Goal: Complete application form

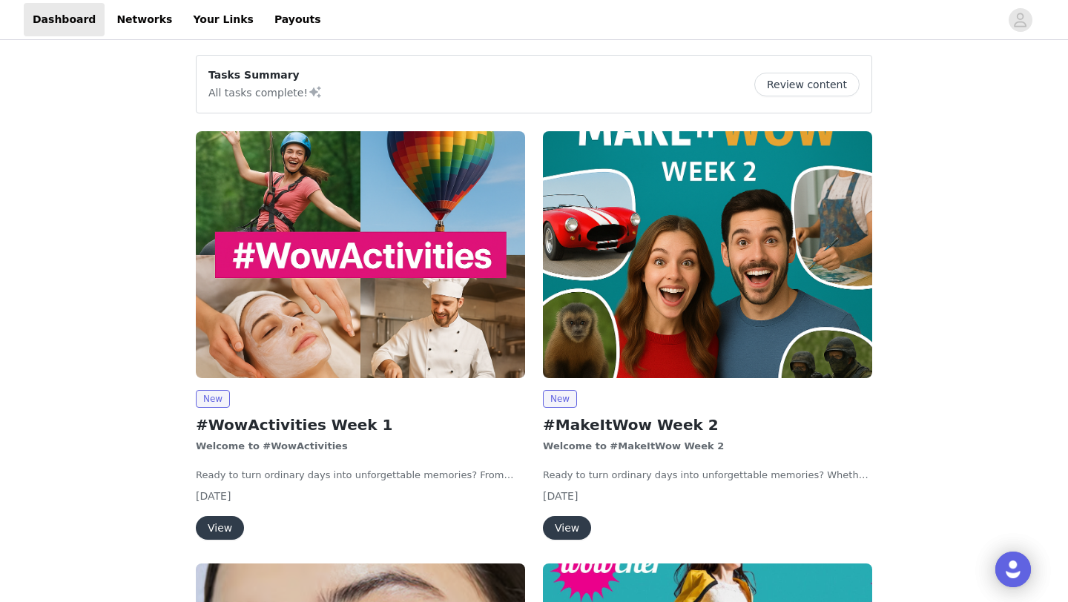
click at [575, 525] on button "View" at bounding box center [567, 528] width 48 height 24
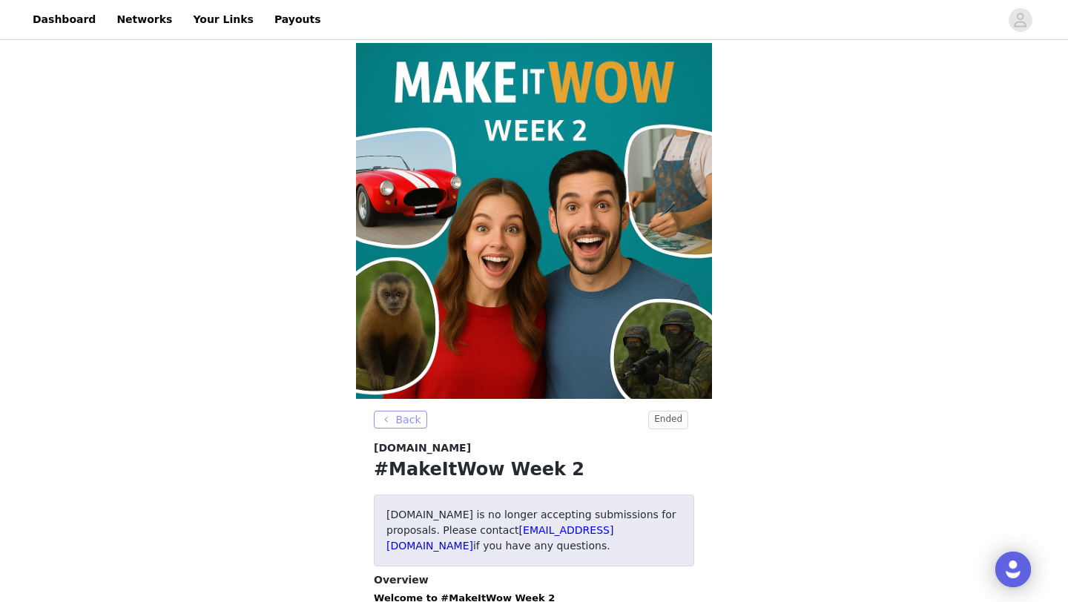
click at [400, 423] on button "Back" at bounding box center [400, 420] width 53 height 18
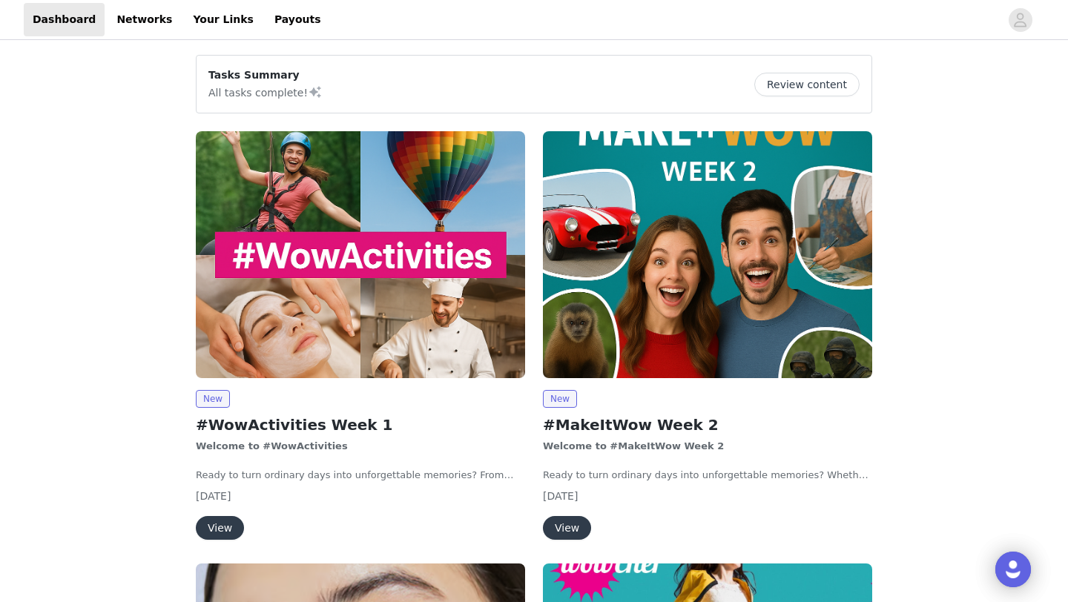
click at [346, 323] on img at bounding box center [360, 254] width 329 height 247
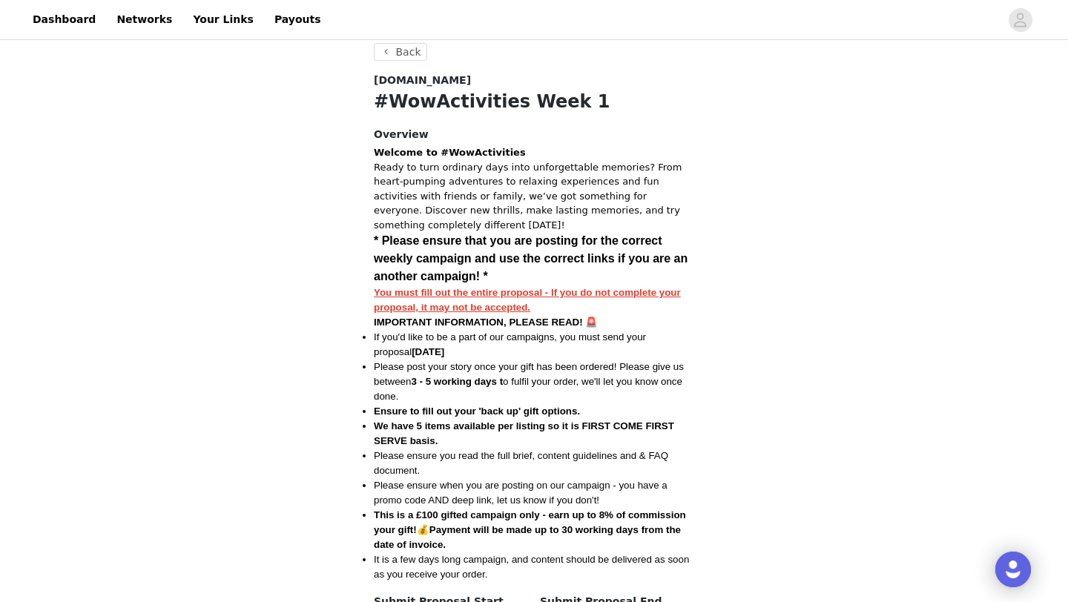
scroll to position [994, 0]
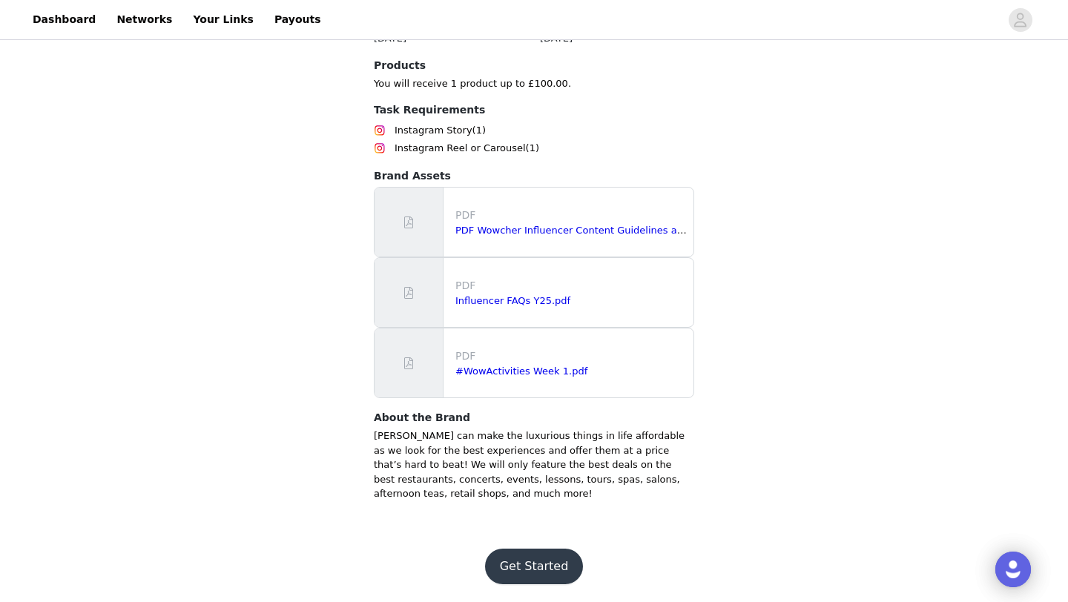
click at [547, 564] on button "Get Started" at bounding box center [534, 567] width 99 height 36
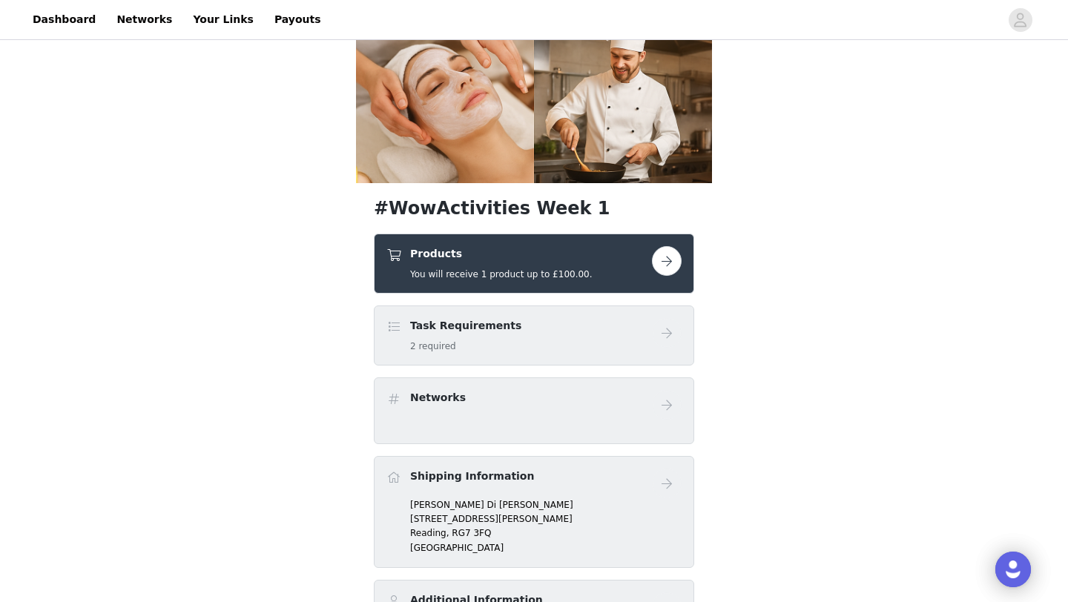
scroll to position [236, 0]
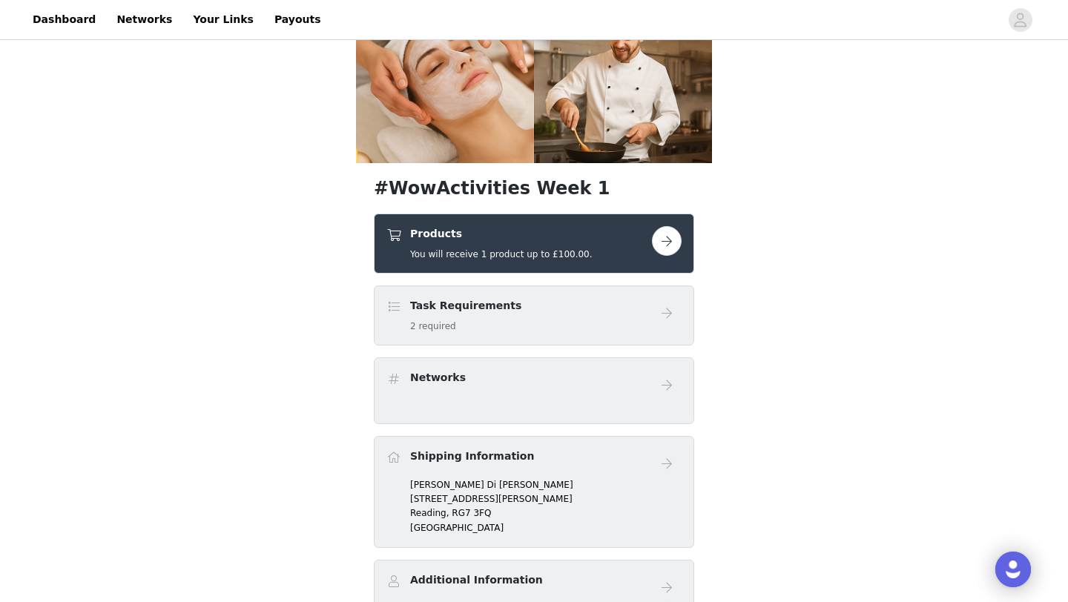
click at [666, 244] on button "button" at bounding box center [667, 241] width 30 height 30
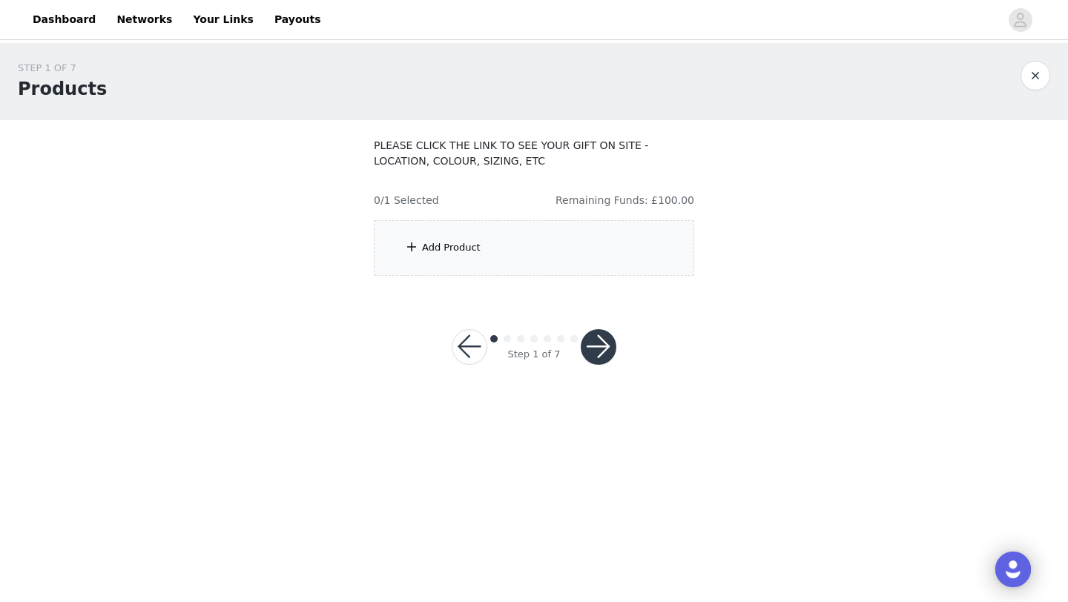
click at [564, 267] on div "Add Product" at bounding box center [534, 248] width 320 height 56
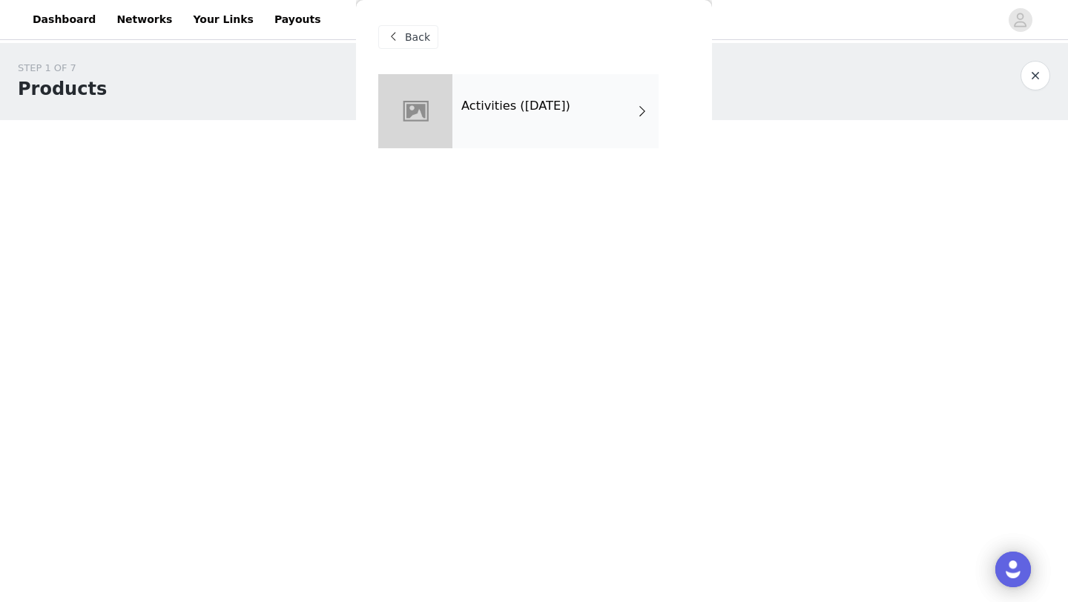
click at [533, 118] on div "Activities ([DATE])" at bounding box center [555, 111] width 206 height 74
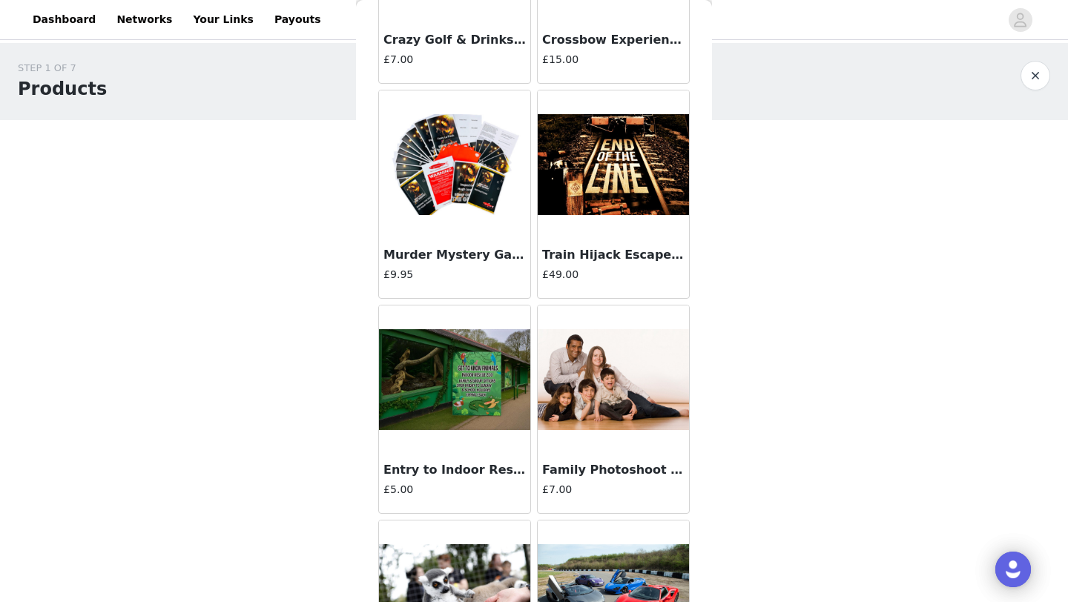
scroll to position [1667, 0]
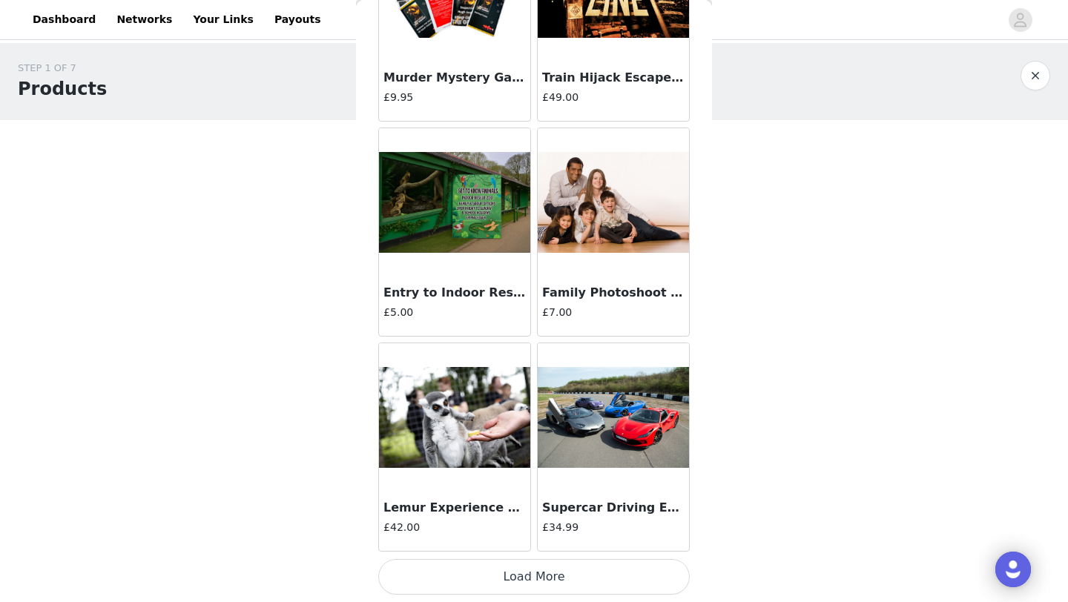
click at [522, 583] on button "Load More" at bounding box center [533, 577] width 311 height 36
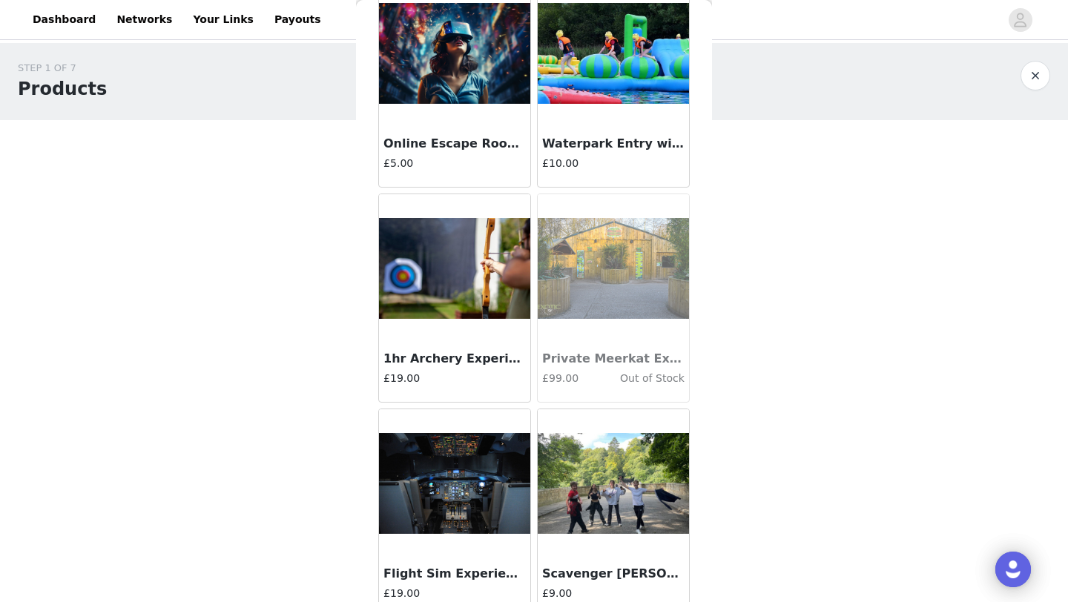
scroll to position [3817, 0]
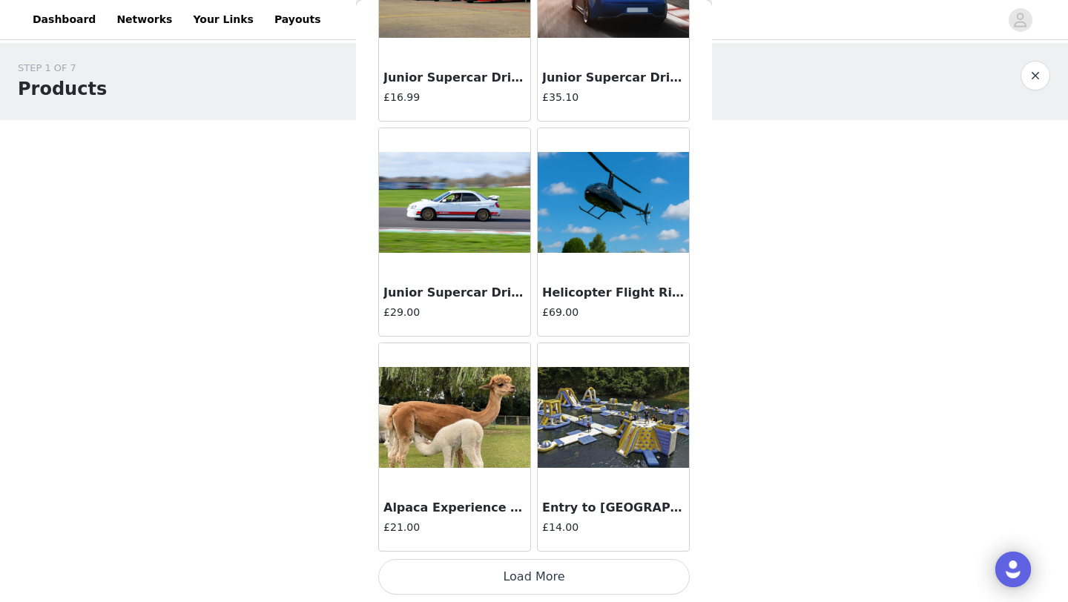
click at [541, 586] on button "Load More" at bounding box center [533, 577] width 311 height 36
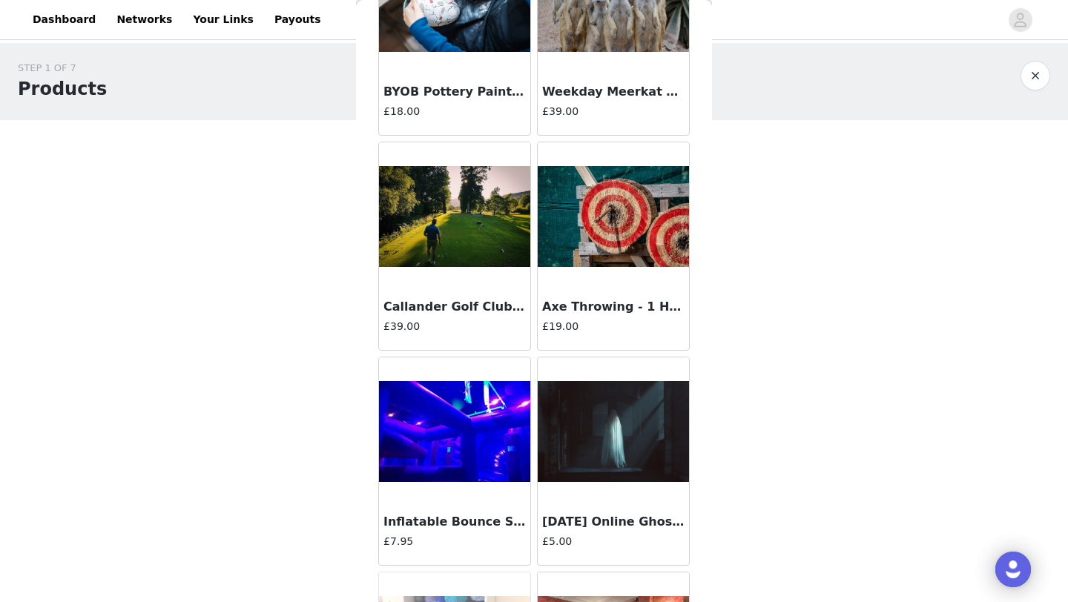
scroll to position [5968, 0]
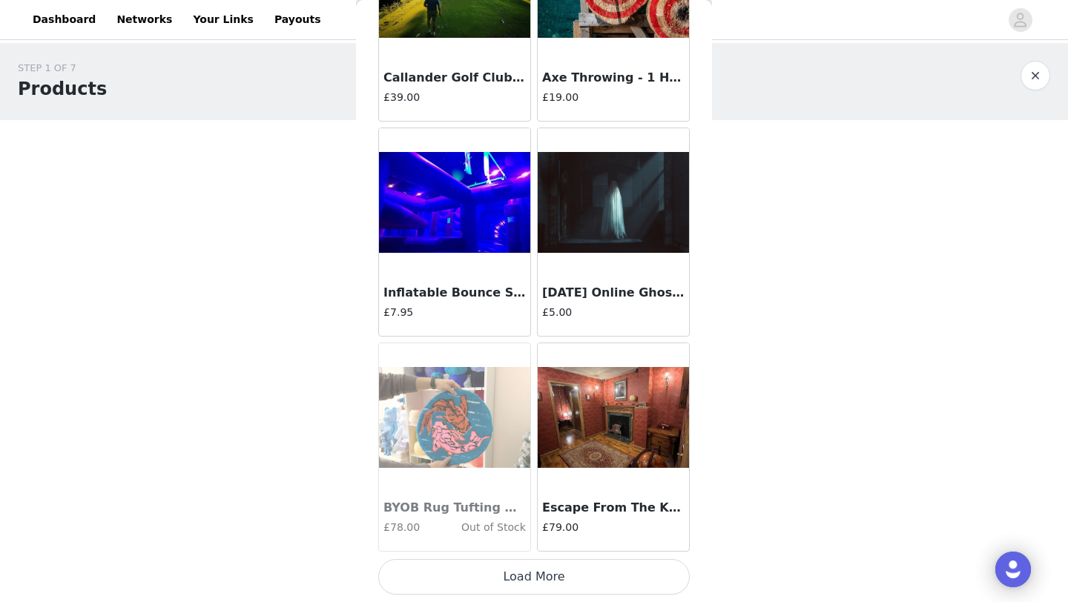
click at [546, 575] on button "Load More" at bounding box center [533, 577] width 311 height 36
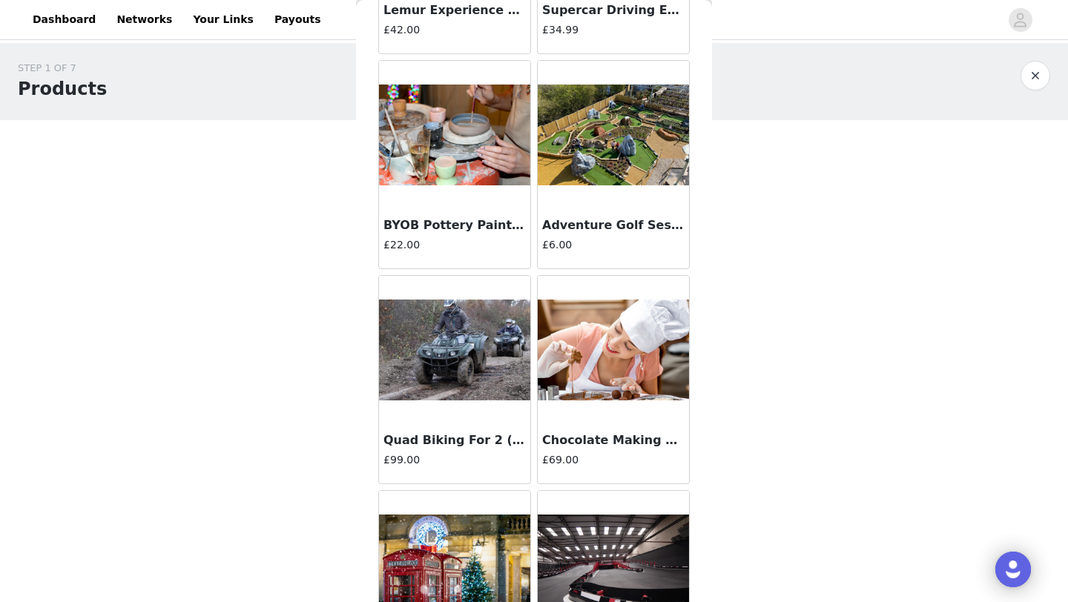
scroll to position [2150, 0]
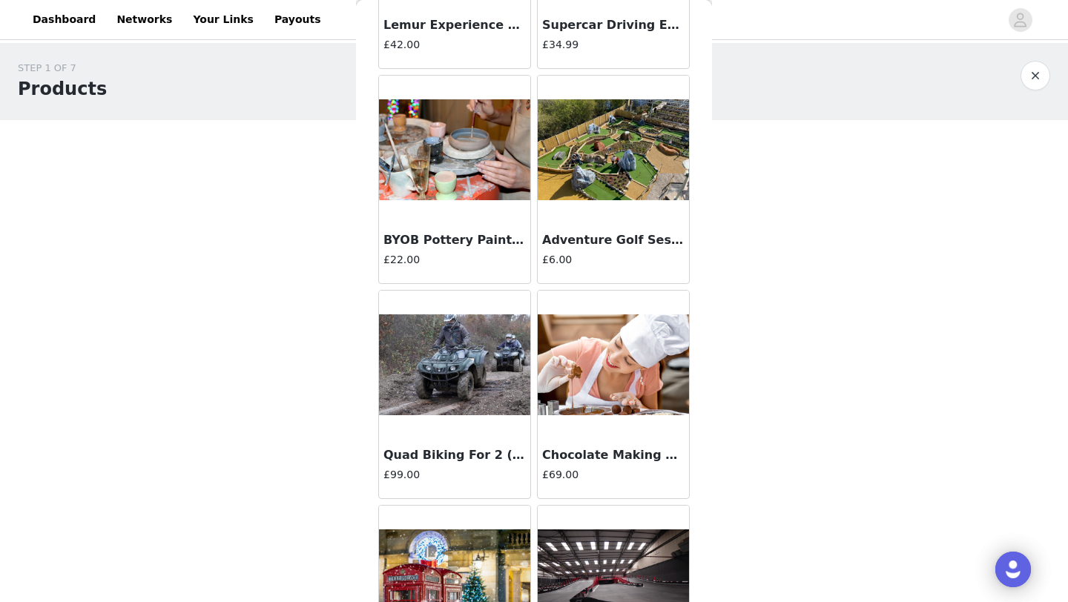
click at [483, 410] on img at bounding box center [454, 365] width 151 height 102
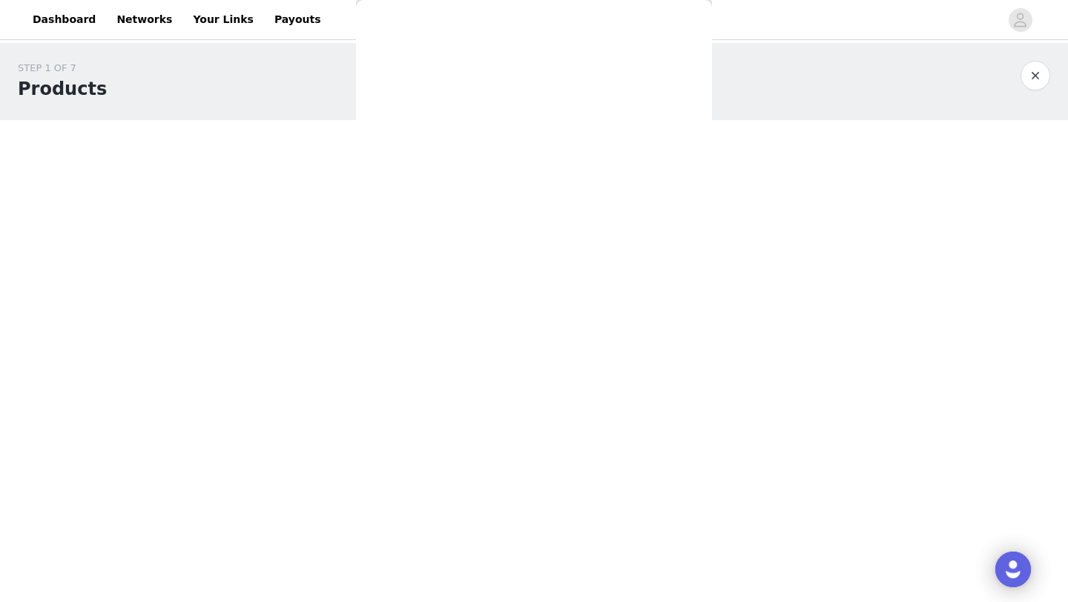
click at [483, 454] on div "Back Peak District Steam Train Tour ([DATE]) £5.00 Peak District Steam Train Fa…" at bounding box center [534, 301] width 356 height 602
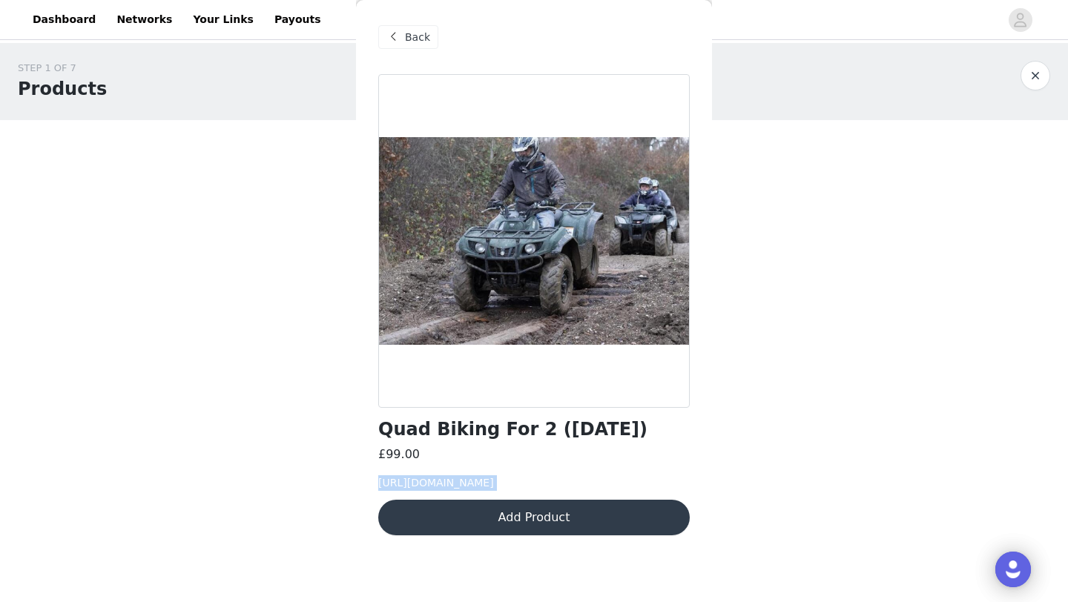
drag, startPoint x: 374, startPoint y: 486, endPoint x: 534, endPoint y: 543, distance: 170.0
click at [534, 543] on div "Back Quad Biking For 2 ([DATE]) £99.00 [URL][DOMAIN_NAME] Add Product" at bounding box center [534, 301] width 356 height 602
copy span "[URL][DOMAIN_NAME]"
click at [506, 535] on button "Add Product" at bounding box center [533, 518] width 311 height 36
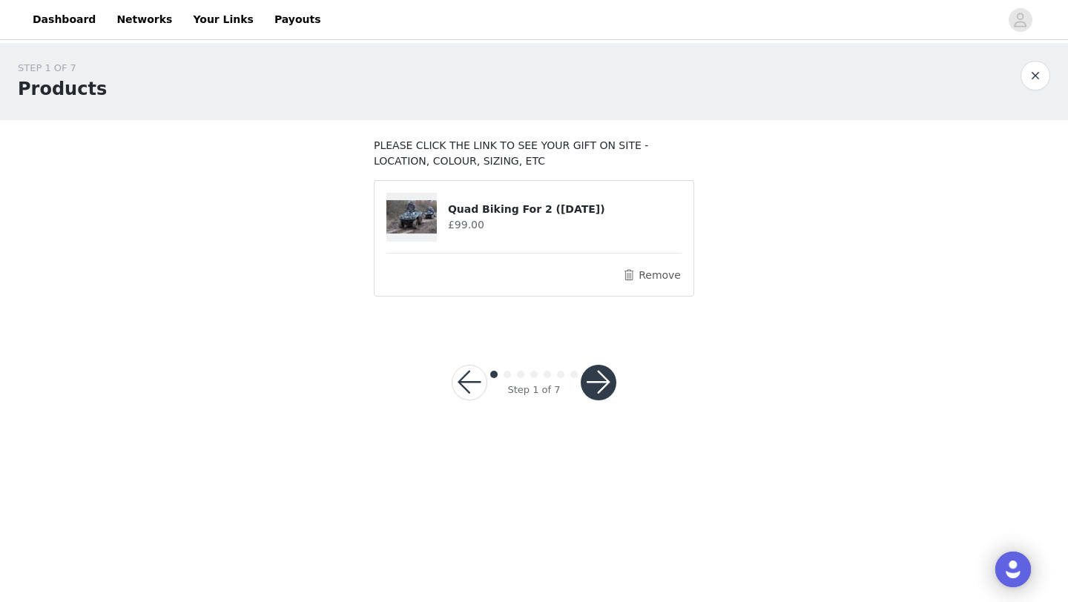
click at [601, 383] on button "button" at bounding box center [599, 383] width 36 height 36
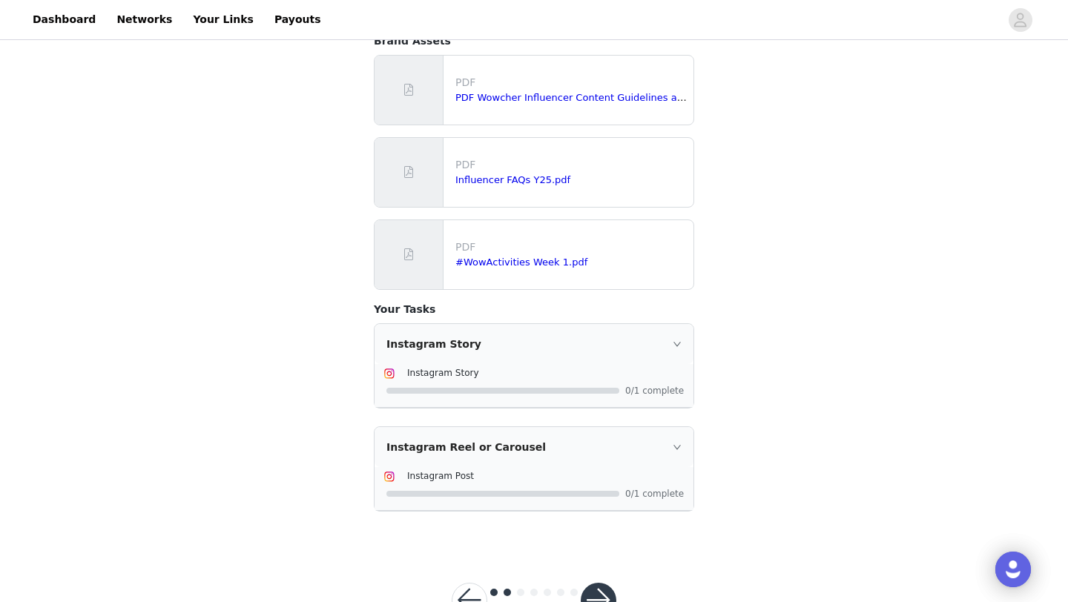
scroll to position [251, 0]
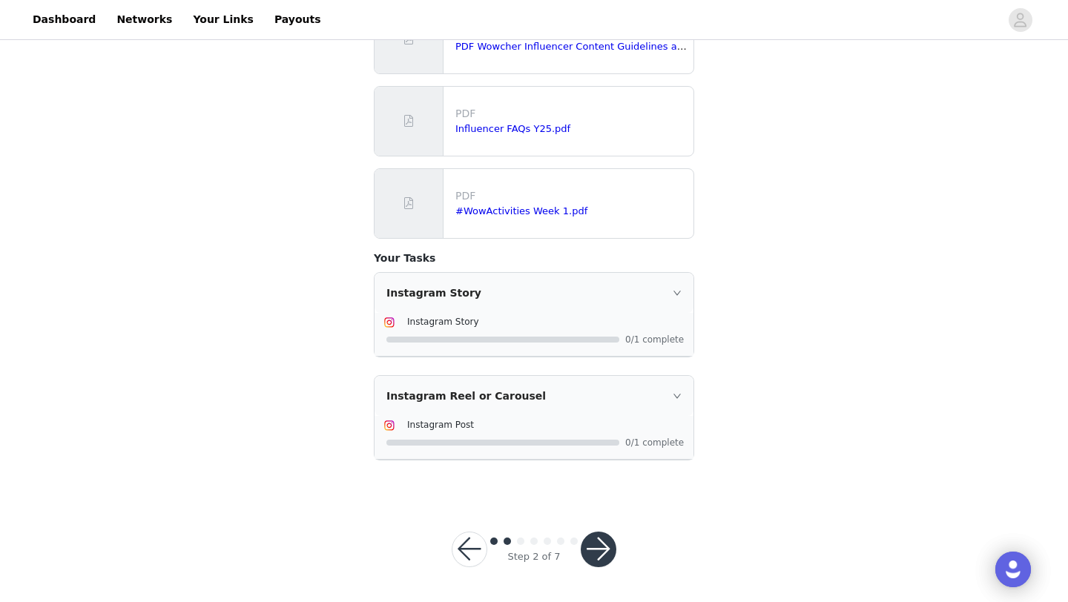
click at [610, 552] on button "button" at bounding box center [599, 550] width 36 height 36
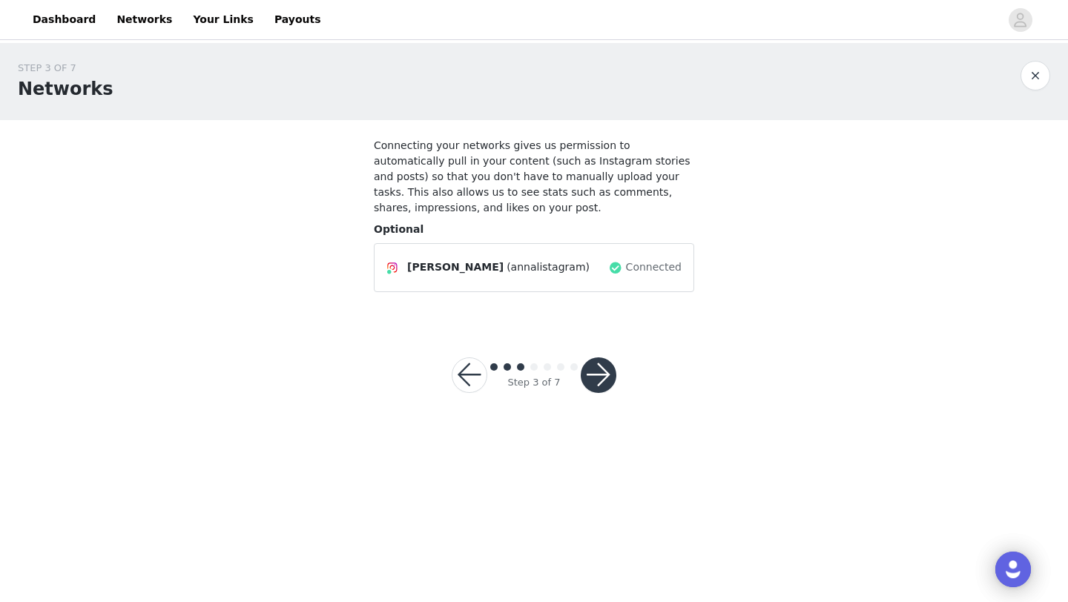
click at [613, 364] on div at bounding box center [599, 375] width 36 height 36
click at [602, 372] on button "button" at bounding box center [599, 375] width 36 height 36
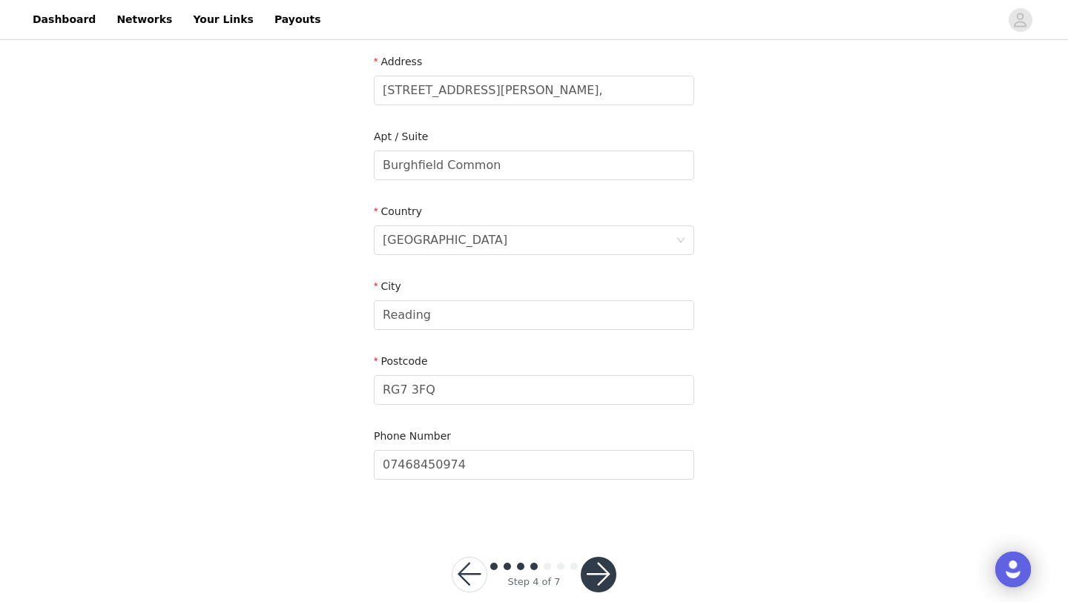
scroll to position [334, 0]
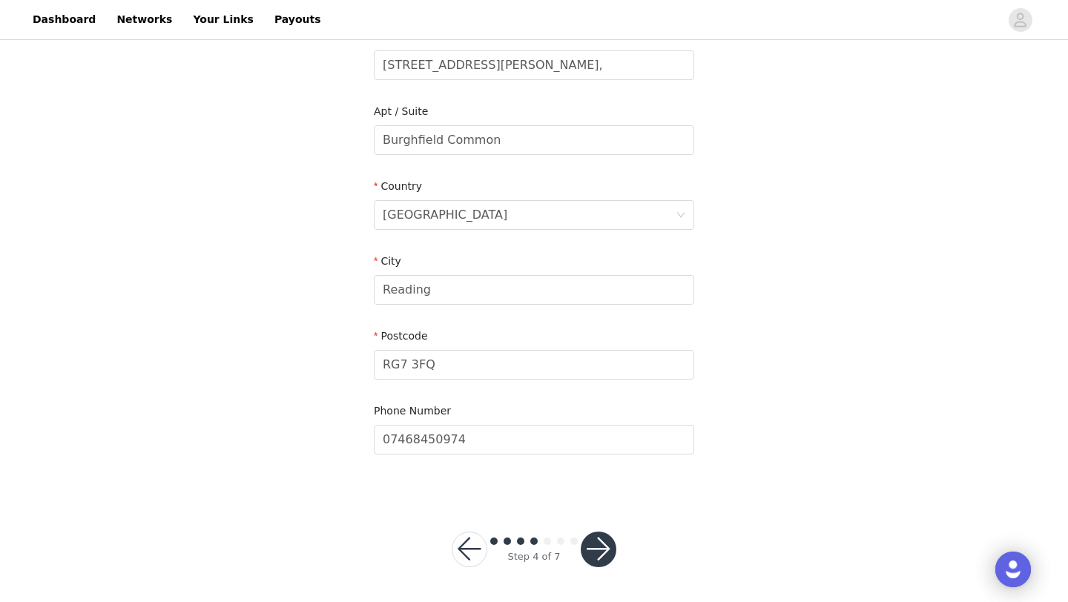
click at [600, 542] on button "button" at bounding box center [599, 550] width 36 height 36
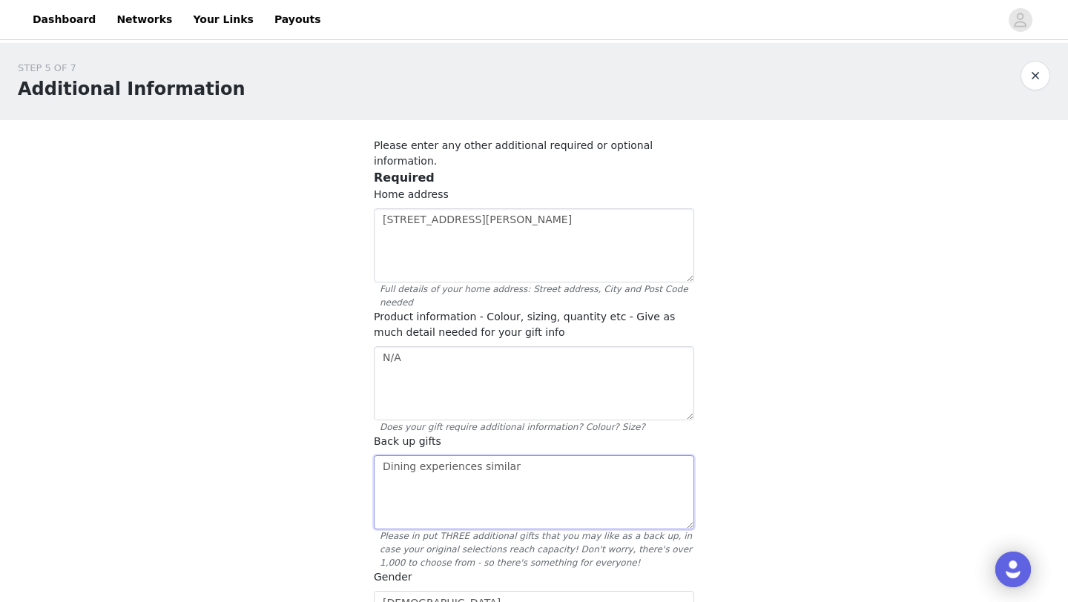
click at [565, 480] on textarea "Dining experiences similar" at bounding box center [534, 492] width 320 height 74
click at [471, 346] on textarea "N/A" at bounding box center [534, 383] width 320 height 74
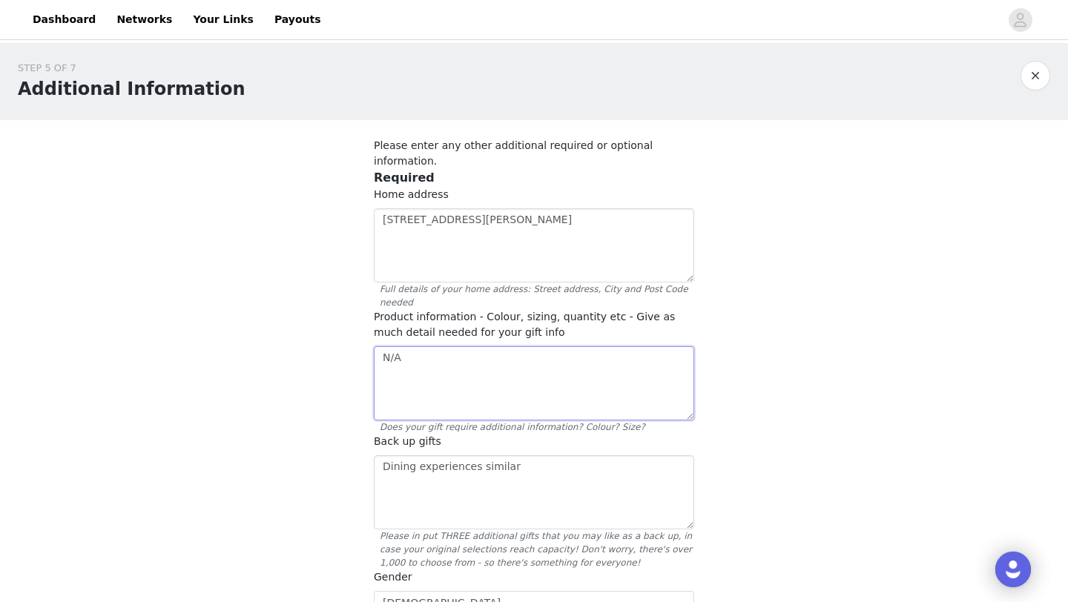
click at [471, 346] on textarea "N/A" at bounding box center [534, 383] width 320 height 74
click at [569, 346] on textarea "Please can you book in [GEOGRAPHIC_DATA], on the 27th or 28th" at bounding box center [534, 383] width 320 height 74
click at [676, 358] on textarea "Please can you book in [GEOGRAPHIC_DATA], on the 14th, 27th or 28th" at bounding box center [534, 383] width 320 height 74
type textarea "Please can you book in [GEOGRAPHIC_DATA], on the 14th, 27th or [DATE]."
click at [575, 483] on textarea "Dining experiences similar" at bounding box center [534, 492] width 320 height 74
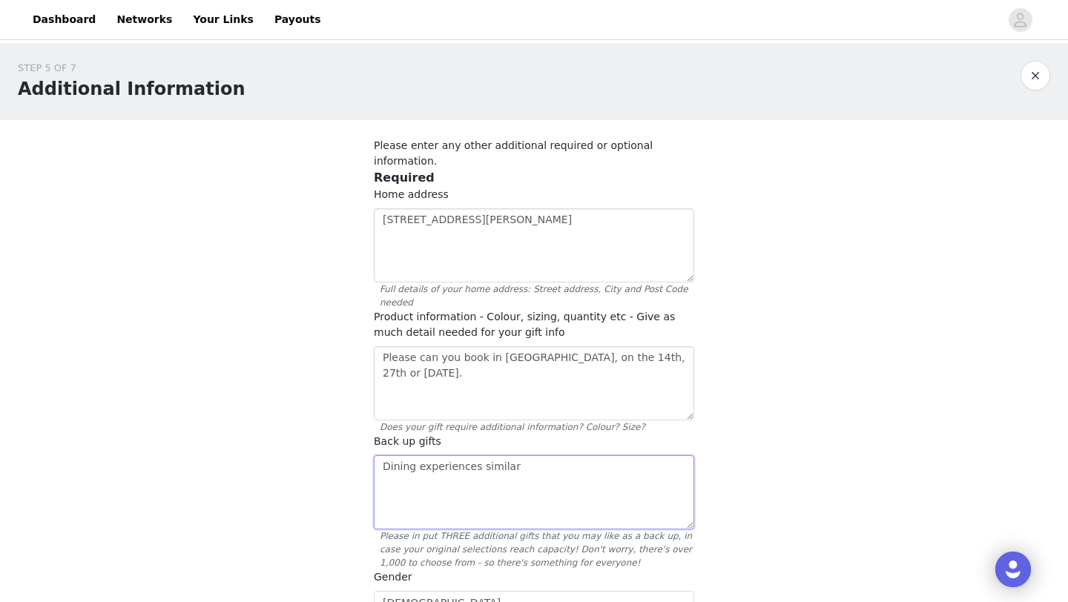
click at [575, 483] on textarea "Dining experiences similar" at bounding box center [534, 492] width 320 height 74
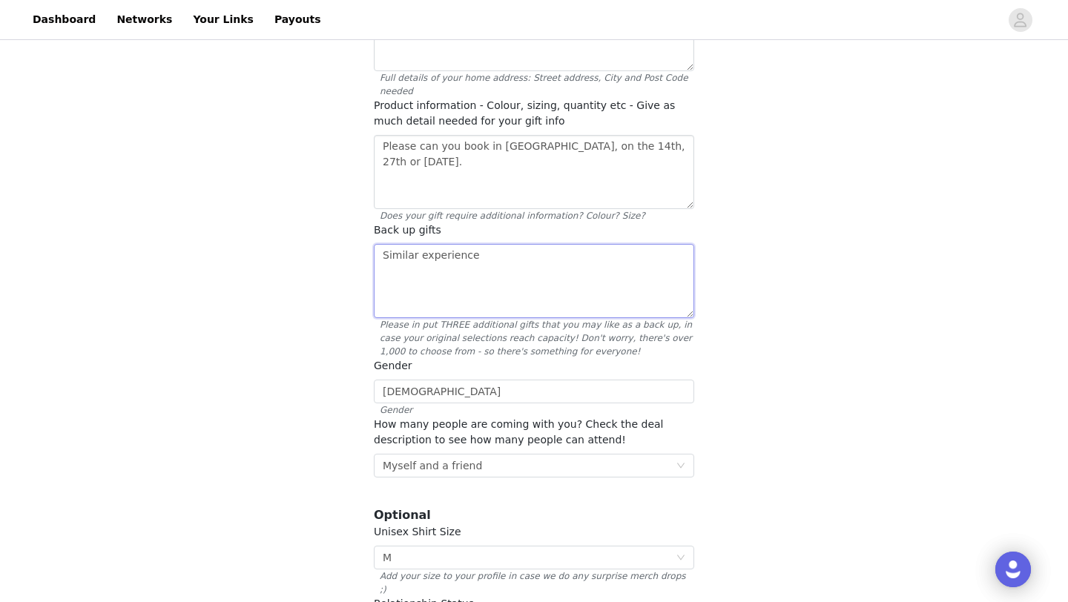
scroll to position [359, 0]
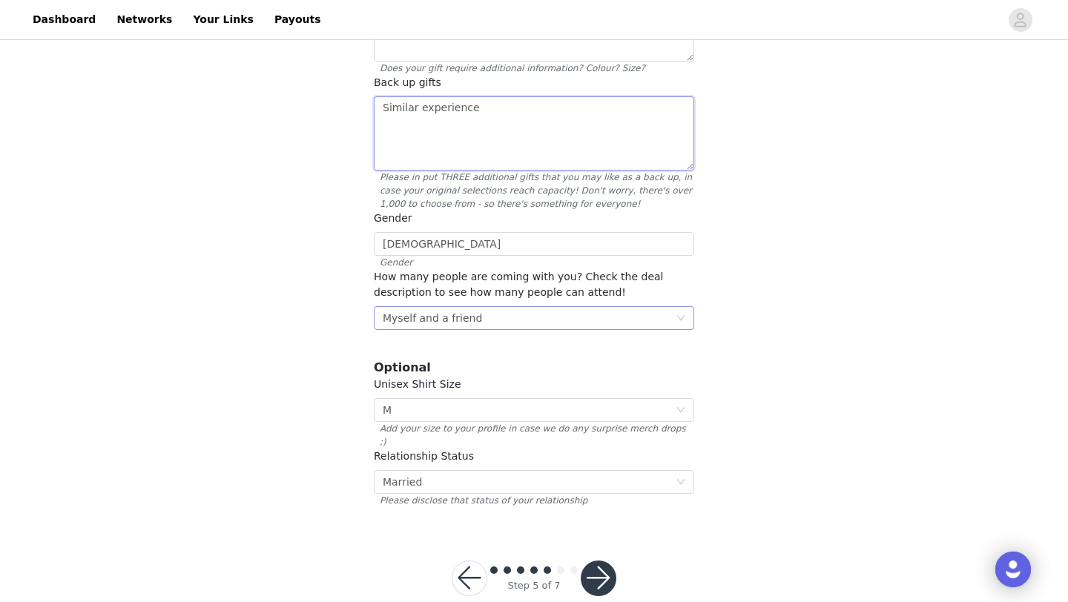
type textarea "Similar experience"
click at [552, 307] on div "Select Myself and a friend" at bounding box center [529, 318] width 293 height 22
click at [503, 351] on li "Myself and a friend" at bounding box center [534, 356] width 320 height 24
click at [603, 561] on button "button" at bounding box center [599, 579] width 36 height 36
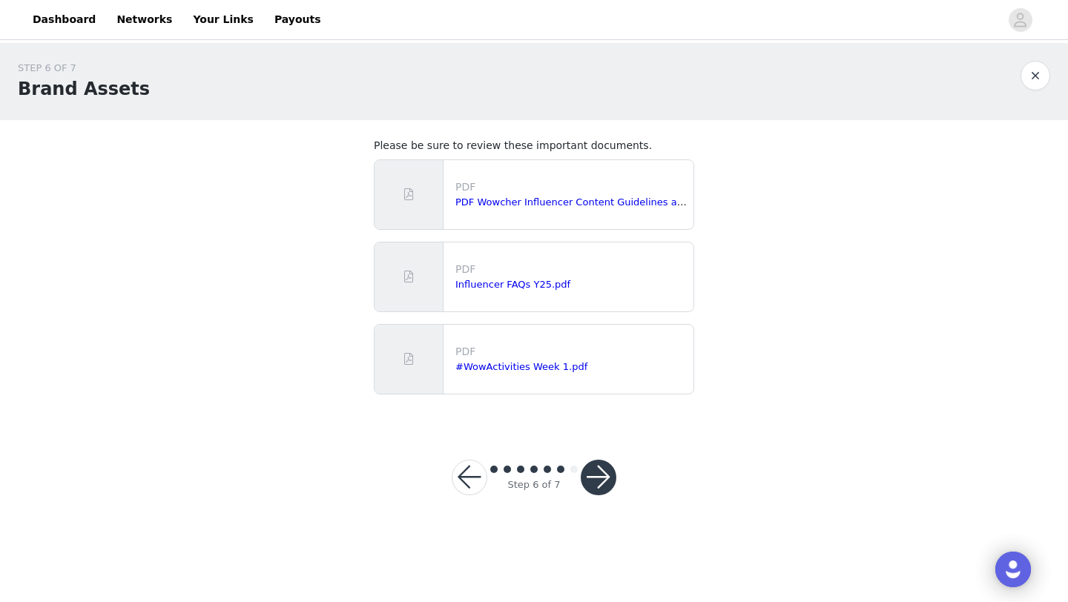
click at [598, 475] on button "button" at bounding box center [599, 478] width 36 height 36
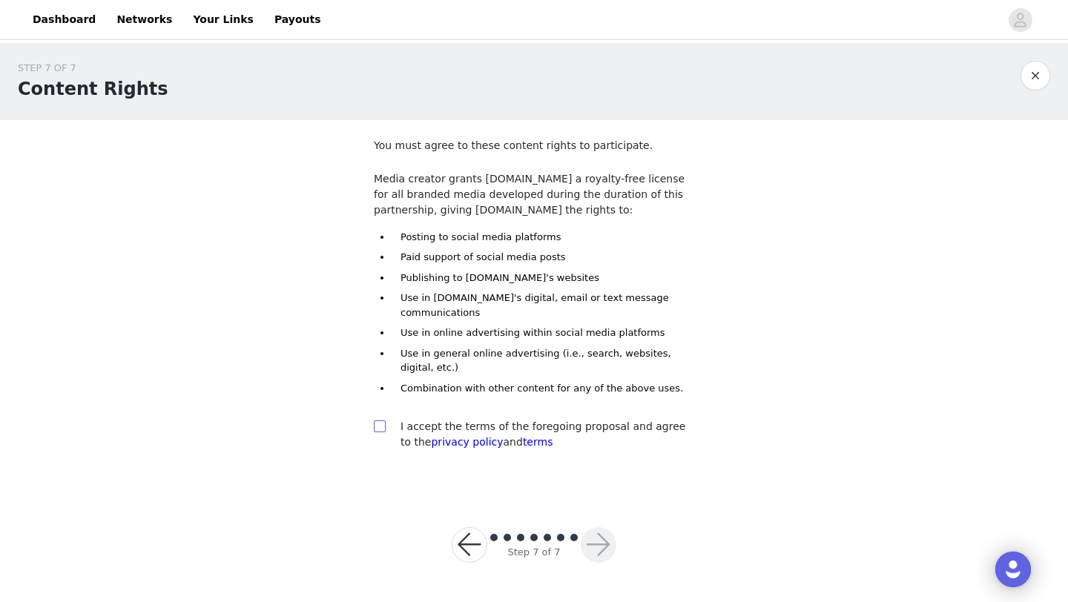
click at [378, 430] on input "checkbox" at bounding box center [379, 425] width 10 height 10
checkbox input "true"
click at [606, 543] on button "button" at bounding box center [599, 545] width 36 height 36
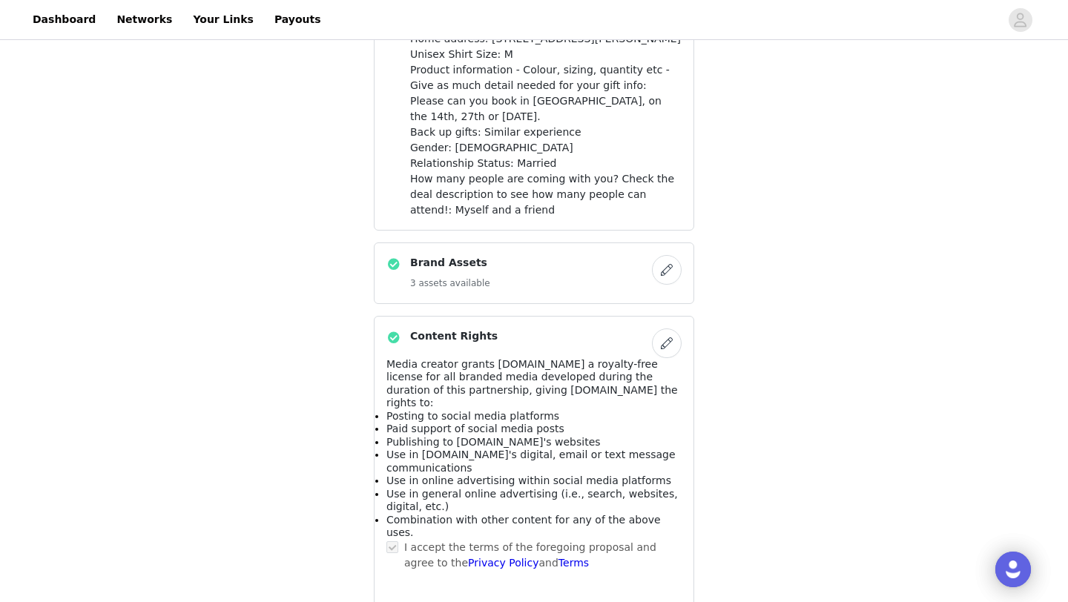
scroll to position [1078, 0]
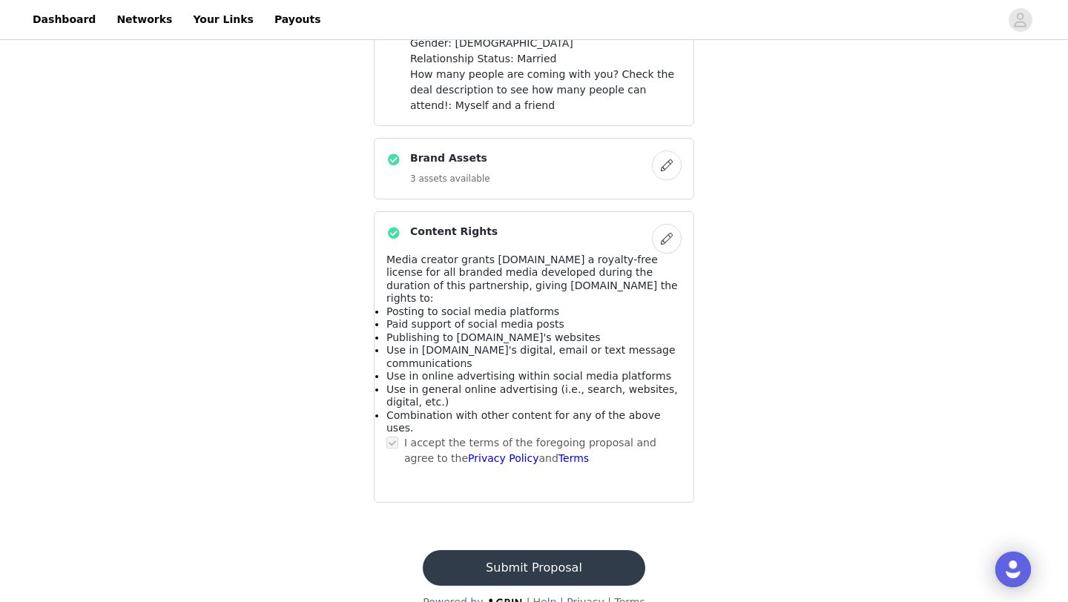
click at [564, 550] on button "Submit Proposal" at bounding box center [534, 568] width 222 height 36
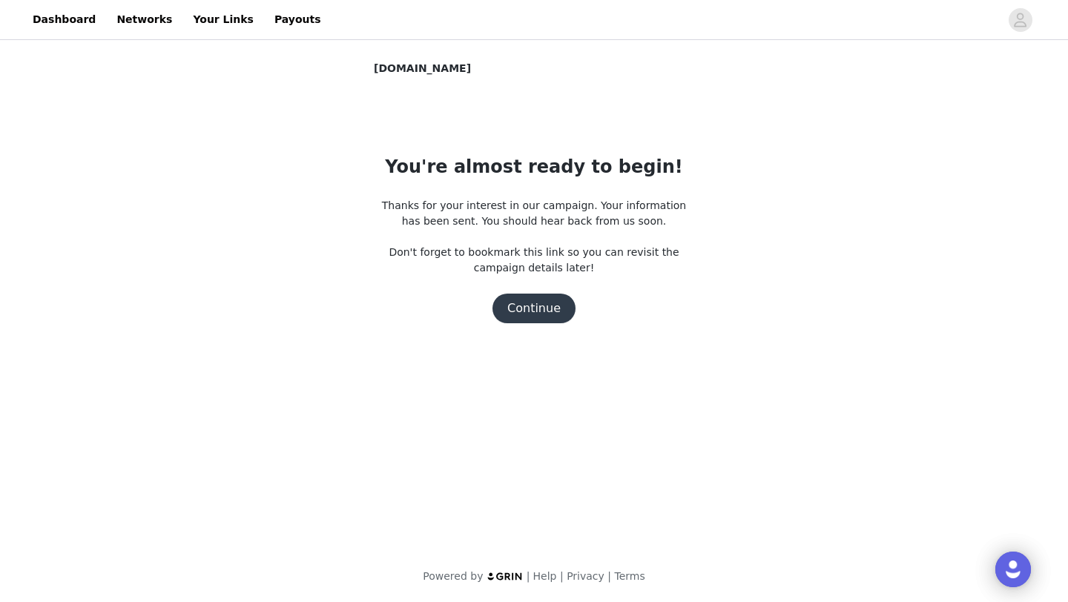
scroll to position [0, 0]
click at [531, 311] on button "Continue" at bounding box center [533, 309] width 83 height 30
